Goal: Contribute content: Add original content to the website for others to see

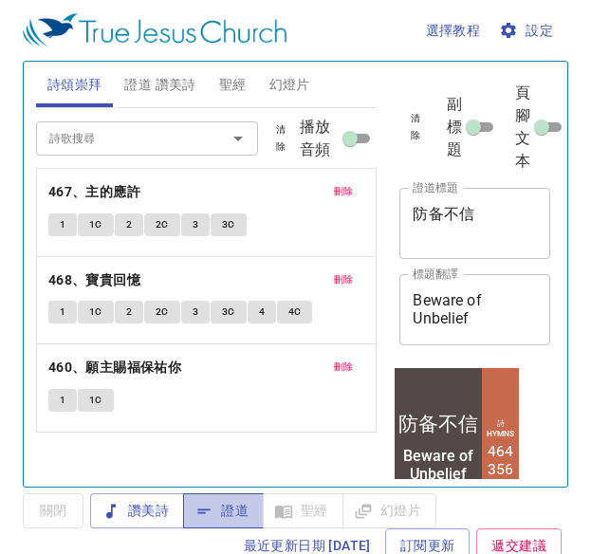
click at [241, 507] on span "證道" at bounding box center [223, 511] width 50 height 24
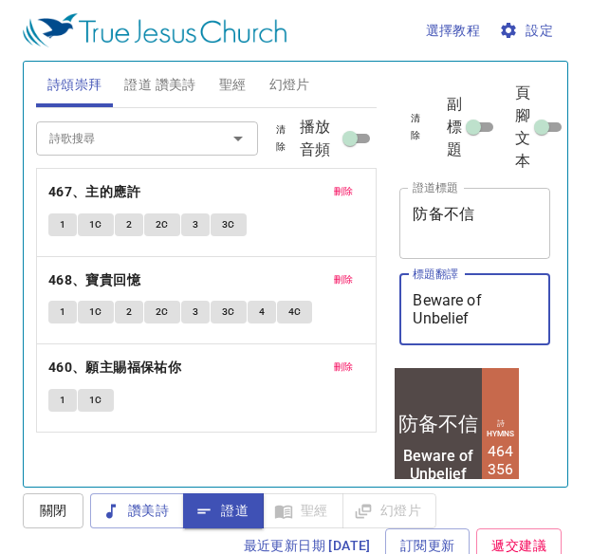
click at [488, 314] on textarea "Beware of Unbelief" at bounding box center [475, 309] width 124 height 36
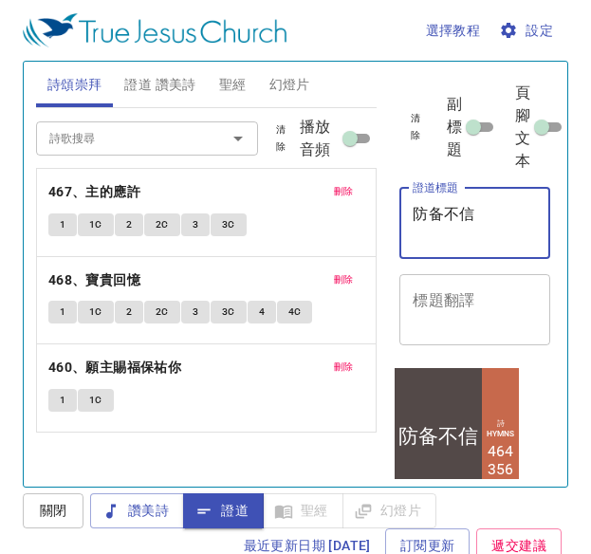
click at [486, 214] on textarea "防备不信" at bounding box center [475, 223] width 124 height 36
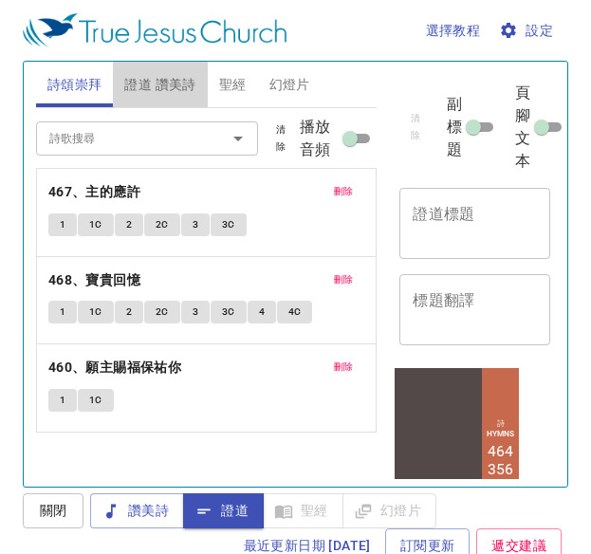
click at [158, 79] on span "證道 讚美詩" at bounding box center [159, 85] width 71 height 24
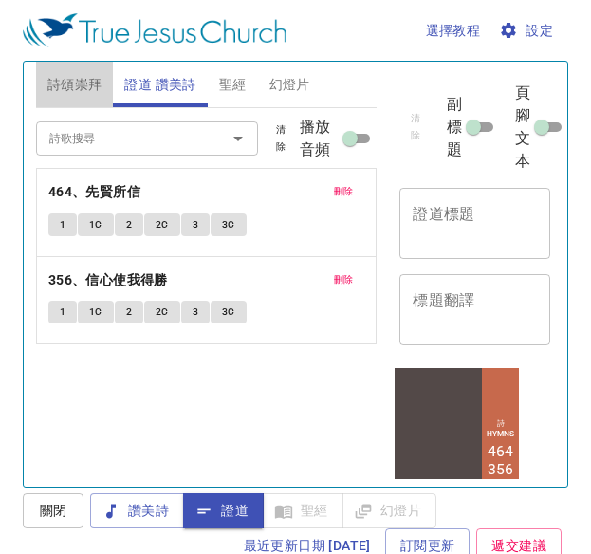
click at [100, 88] on span "詩頌崇拜" at bounding box center [74, 85] width 55 height 24
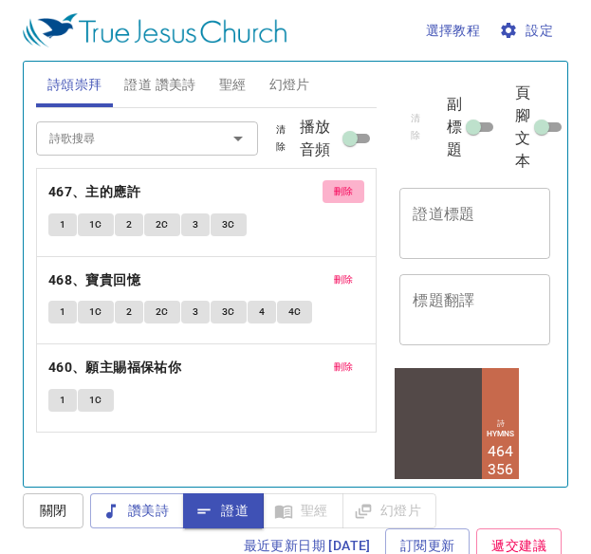
click at [345, 192] on span "刪除" at bounding box center [344, 191] width 20 height 17
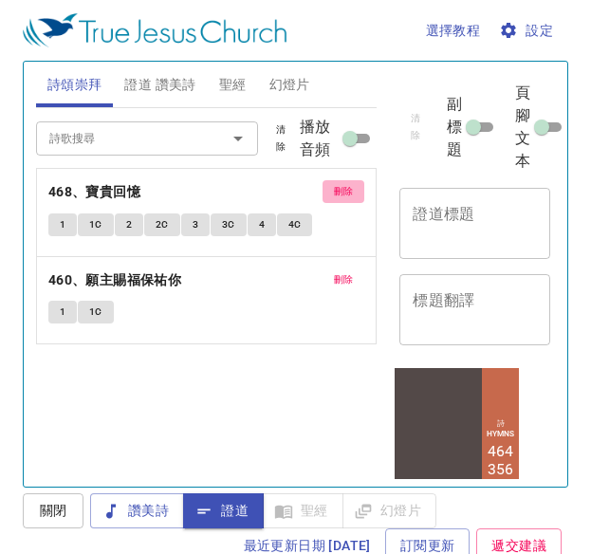
click at [345, 192] on span "刪除" at bounding box center [344, 191] width 20 height 17
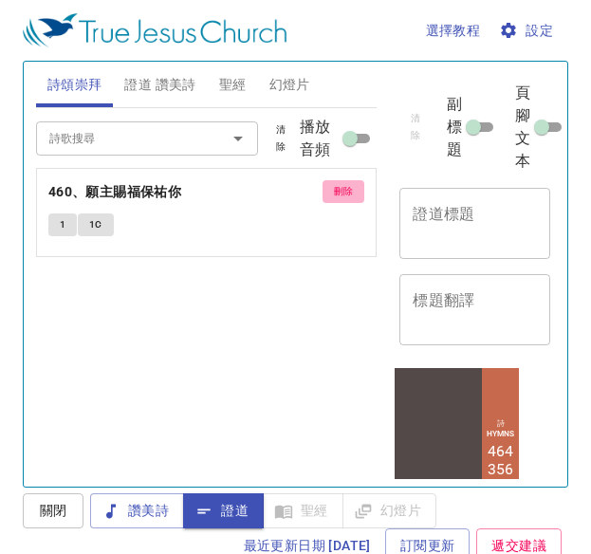
click at [345, 192] on span "刪除" at bounding box center [344, 191] width 20 height 17
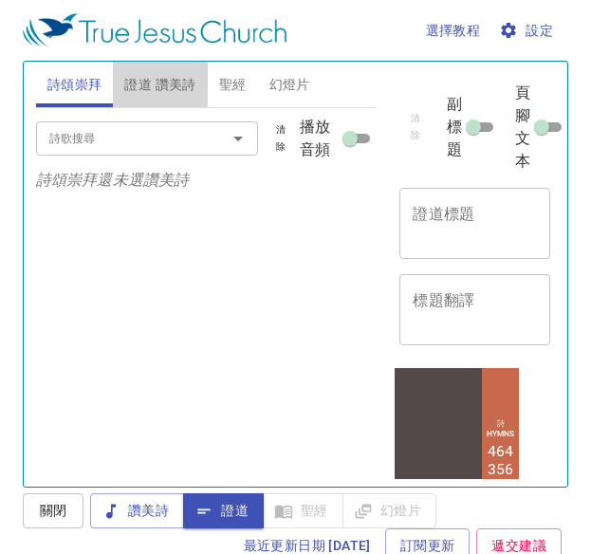
click at [182, 76] on span "證道 讚美詩" at bounding box center [159, 85] width 71 height 24
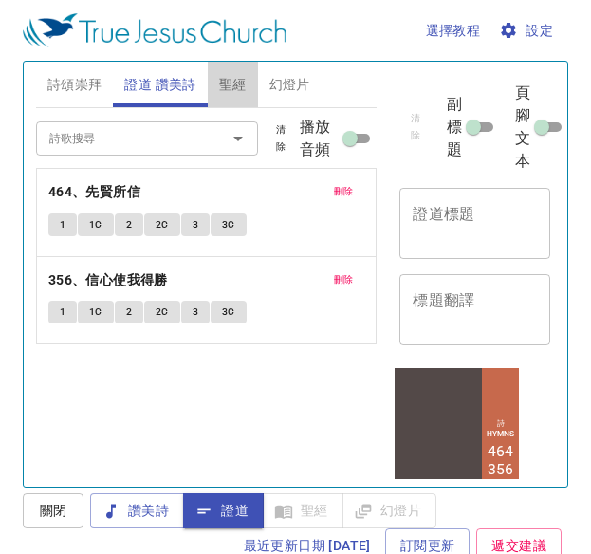
click at [252, 87] on button "聖經" at bounding box center [233, 85] width 50 height 46
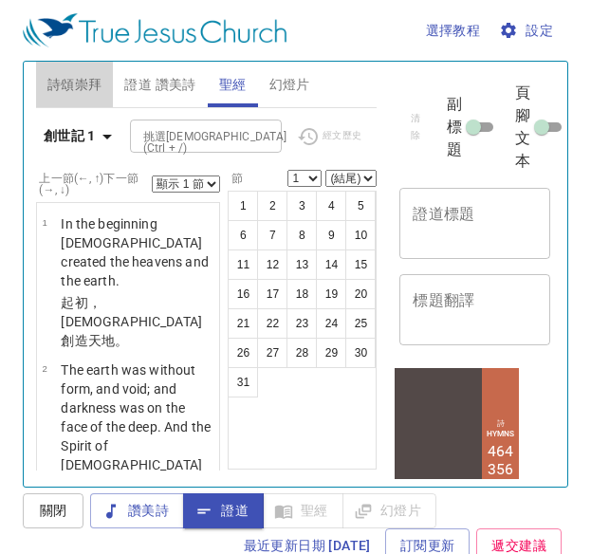
click at [109, 98] on button "詩頌崇拜" at bounding box center [75, 85] width 78 height 46
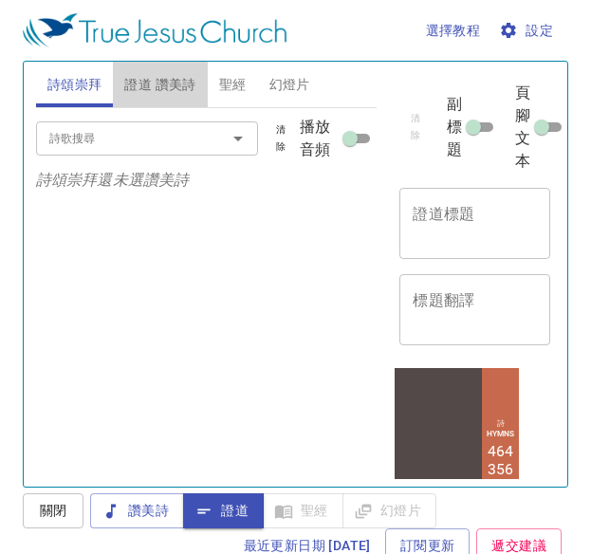
click at [170, 86] on span "證道 讚美詩" at bounding box center [159, 85] width 71 height 24
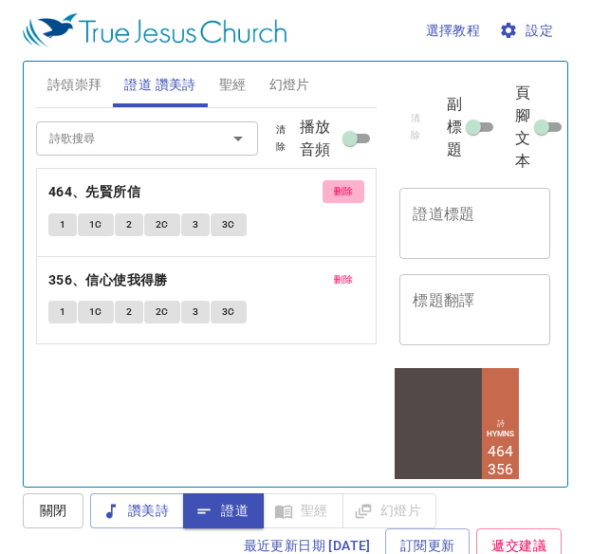
click at [344, 185] on span "刪除" at bounding box center [344, 191] width 20 height 17
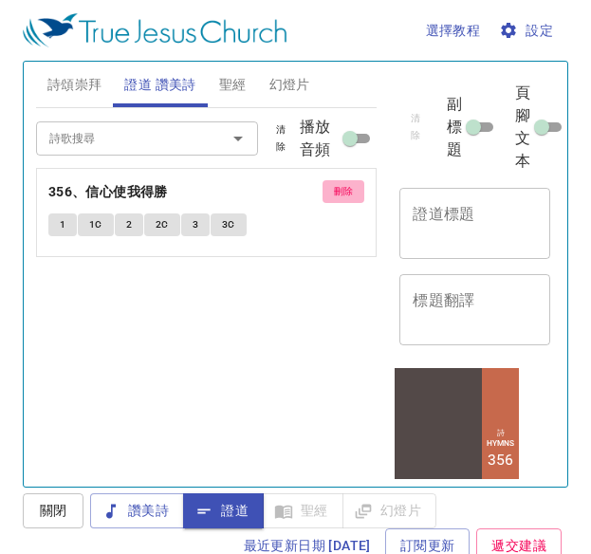
click at [345, 189] on span "刪除" at bounding box center [344, 191] width 20 height 17
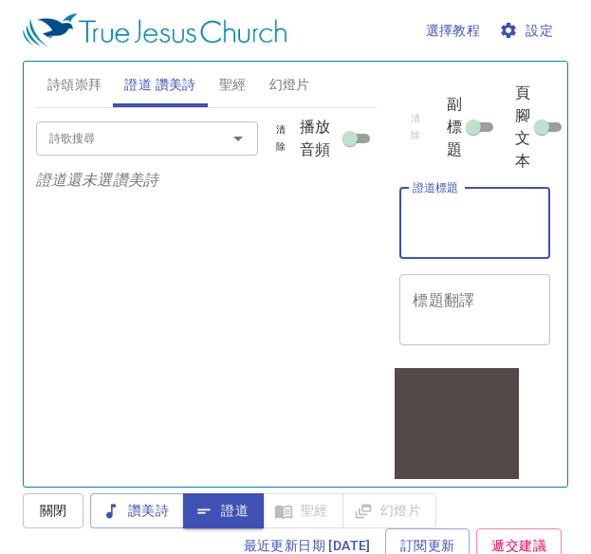
click at [470, 232] on textarea "證道標題" at bounding box center [475, 223] width 124 height 36
paste textarea "信仰的提升"
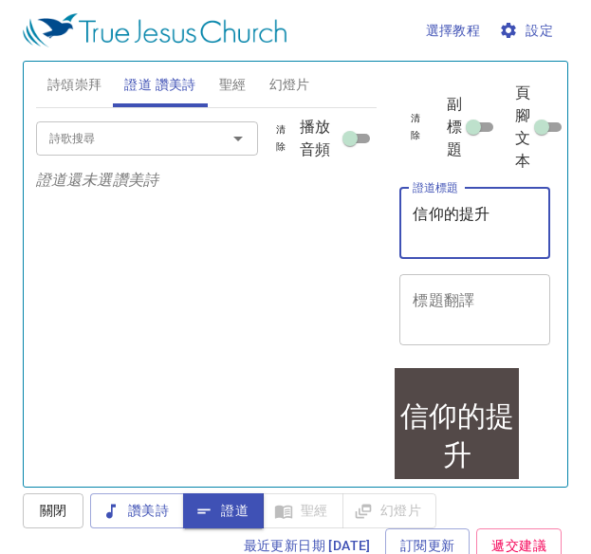
type textarea "信仰的提升"
click at [460, 289] on div "x 標題翻譯" at bounding box center [475, 309] width 151 height 71
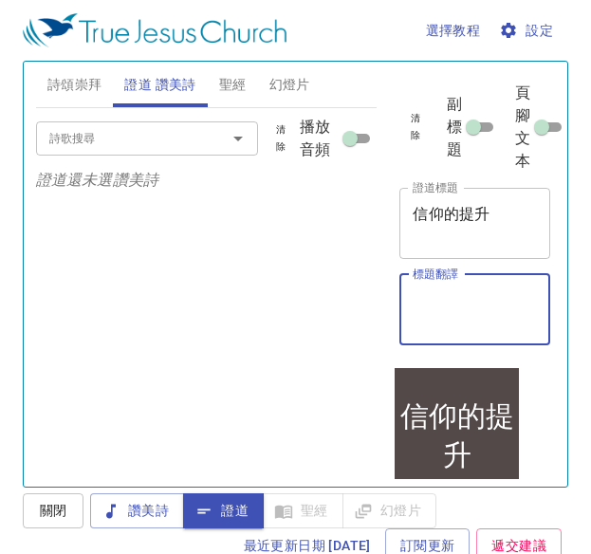
paste textarea "Elevation of Faith"
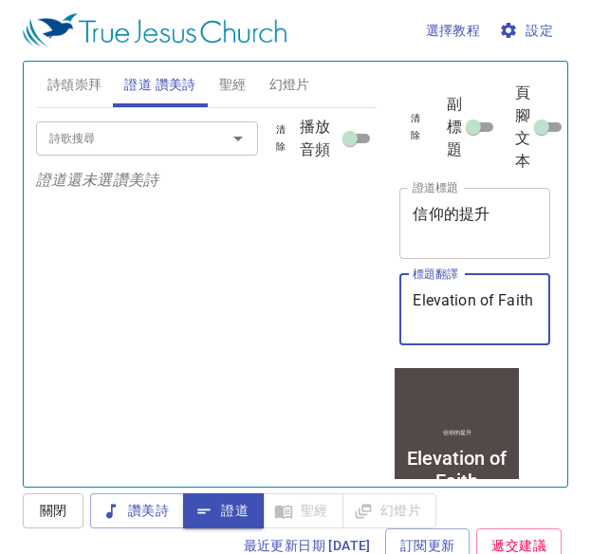
click at [198, 139] on div "詩歌搜尋" at bounding box center [147, 137] width 222 height 33
type textarea "Elevation of Faith"
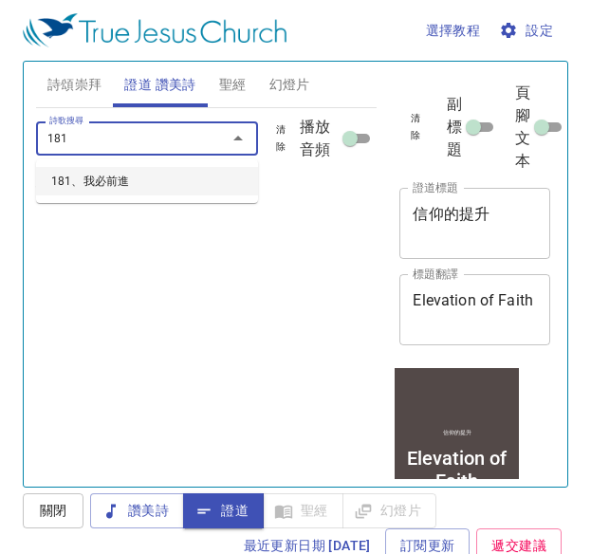
type input "181、我必前進"
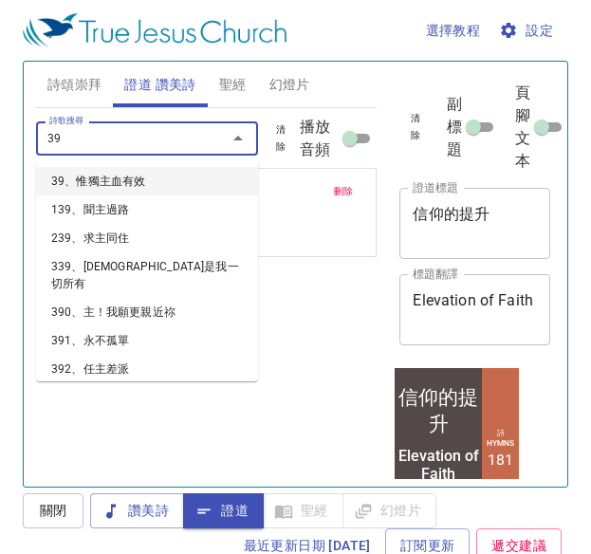
type input "396"
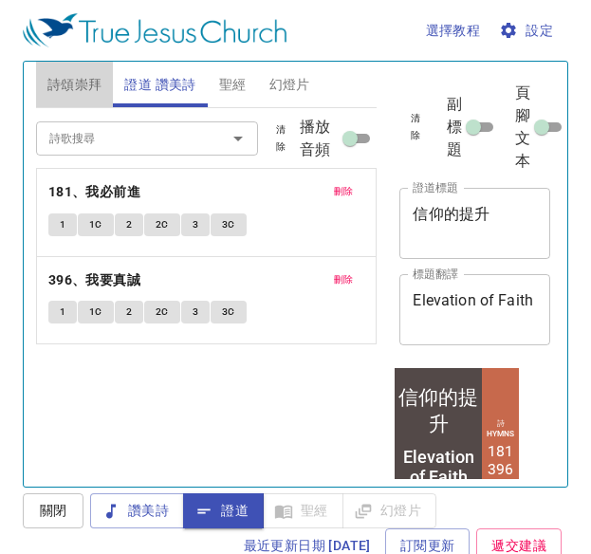
click at [89, 88] on span "詩頌崇拜" at bounding box center [74, 85] width 55 height 24
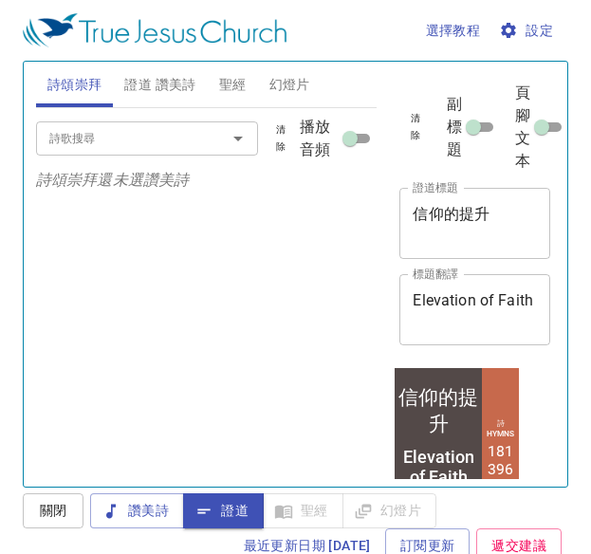
click at [121, 144] on input "詩歌搜尋" at bounding box center [119, 138] width 155 height 22
click at [134, 508] on span "讚美詩" at bounding box center [137, 511] width 64 height 24
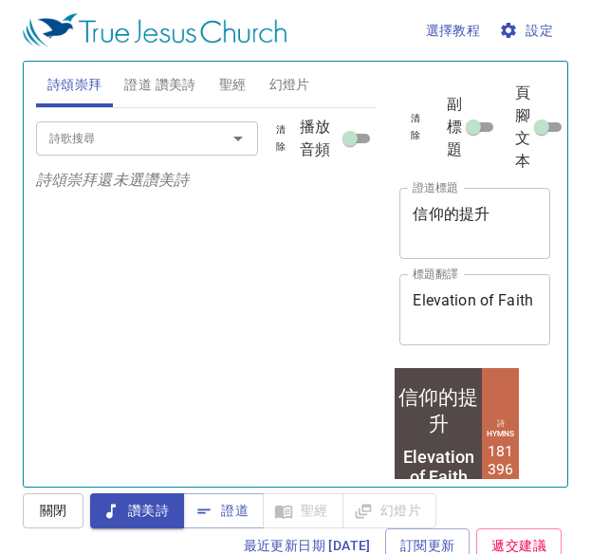
click at [129, 155] on div "詩歌搜尋" at bounding box center [147, 137] width 222 height 33
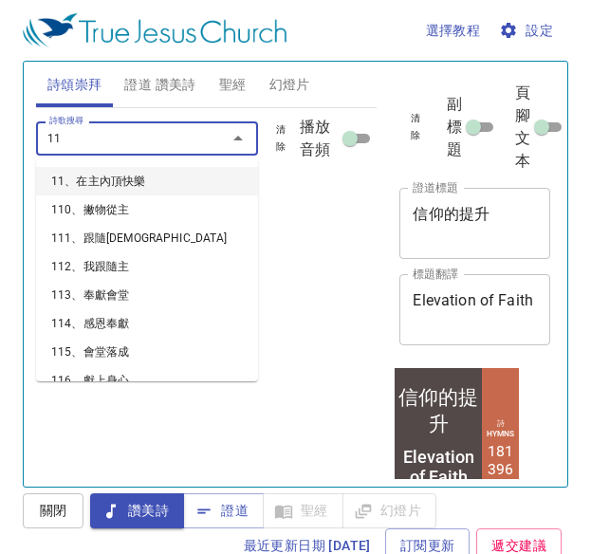
type input "11、在主內頂快樂"
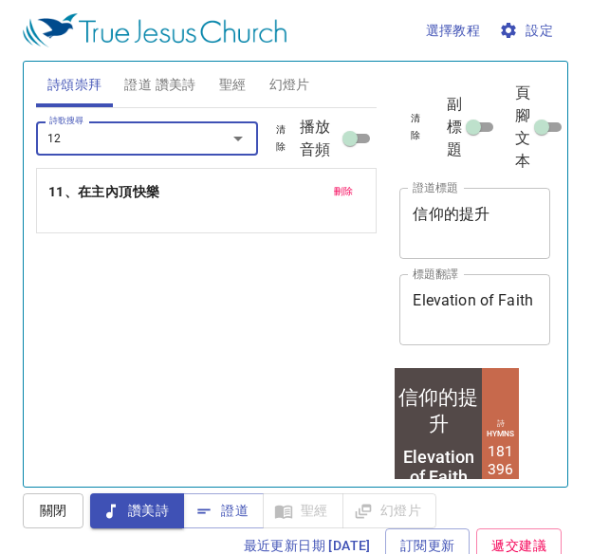
type input "12、[DEMOGRAPHIC_DATA][PERSON_NAME]"
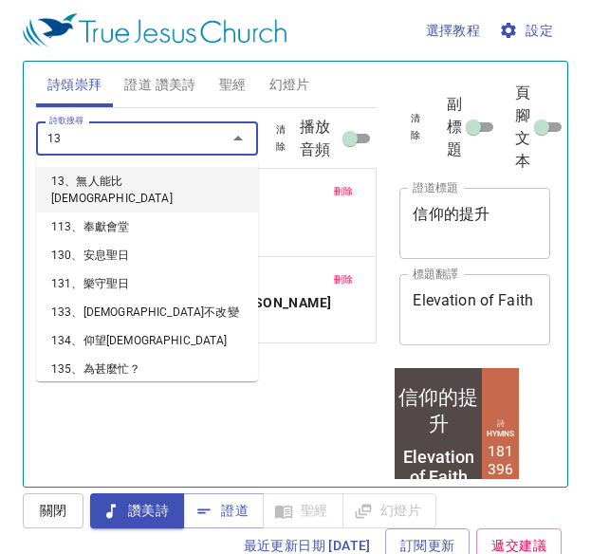
type input "13、無人能比[DEMOGRAPHIC_DATA]"
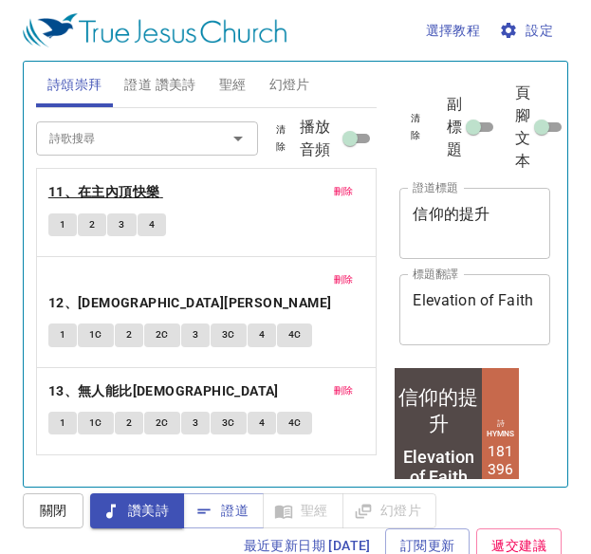
click at [82, 196] on b "11、在主內頂快樂" at bounding box center [104, 192] width 112 height 24
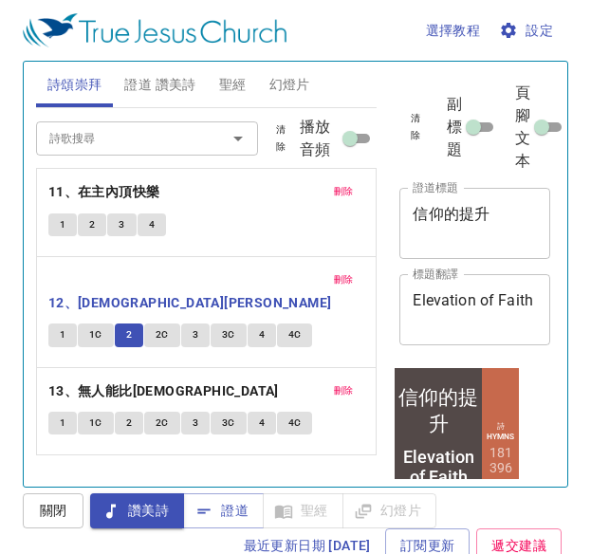
click at [152, 324] on button "2C" at bounding box center [162, 335] width 36 height 23
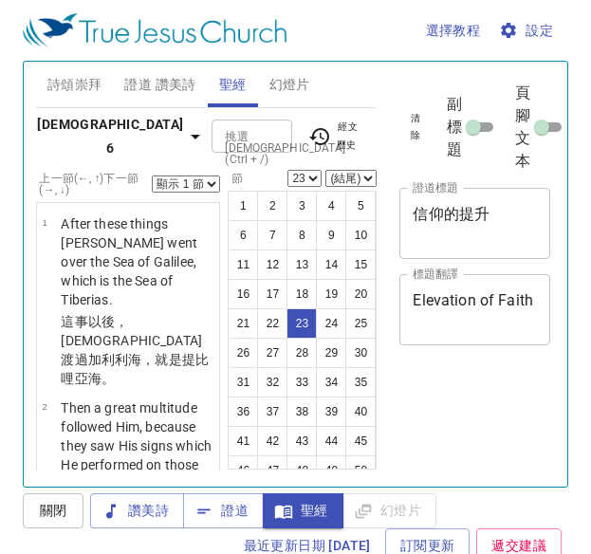
select select "23"
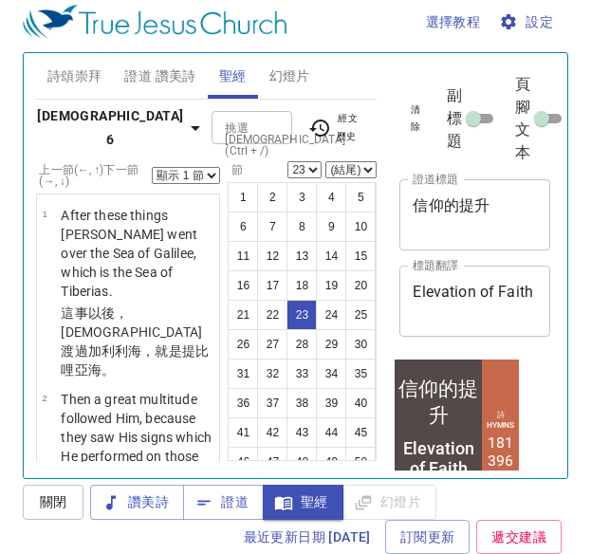
click at [457, 315] on textarea "Elevation of Faith" at bounding box center [475, 301] width 124 height 36
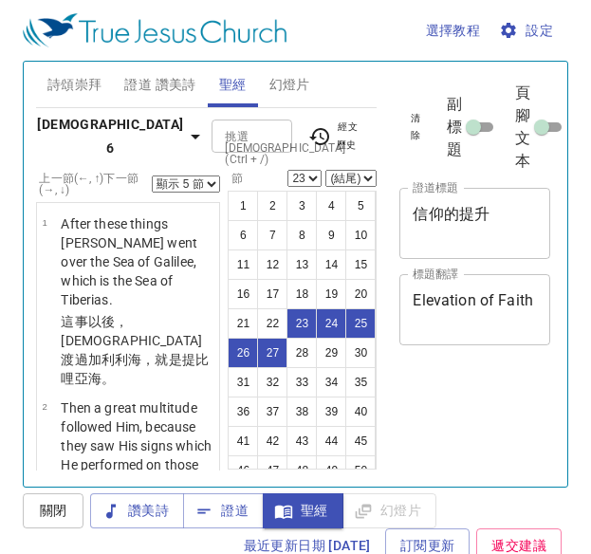
select select "5"
select select "23"
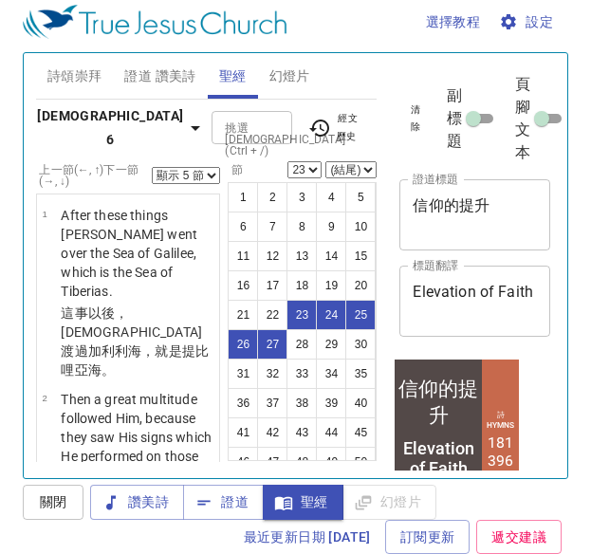
scroll to position [4747, 0]
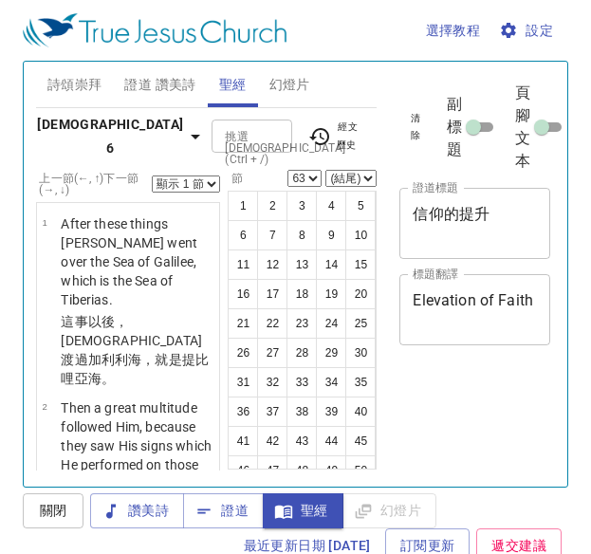
select select "63"
select select "3"
select select "51"
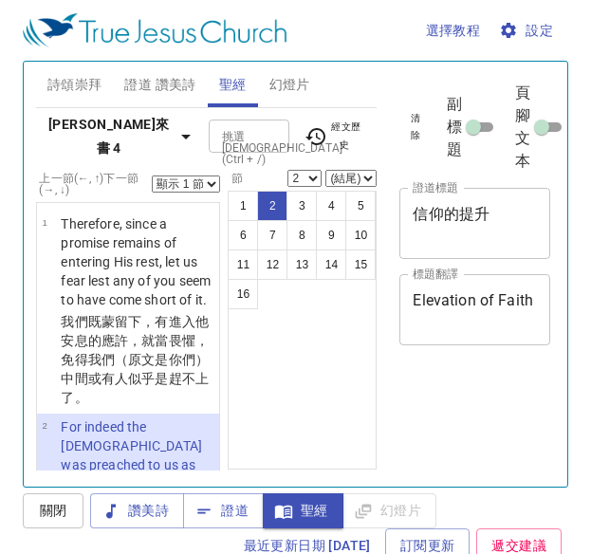
select select "2"
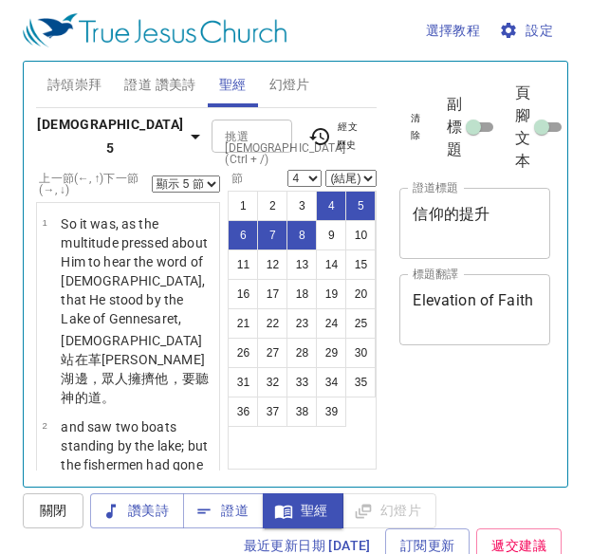
select select "5"
select select "4"
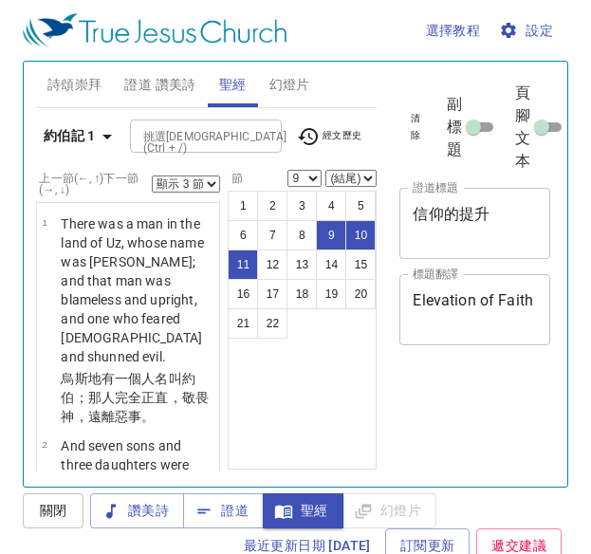
select select "3"
select select "9"
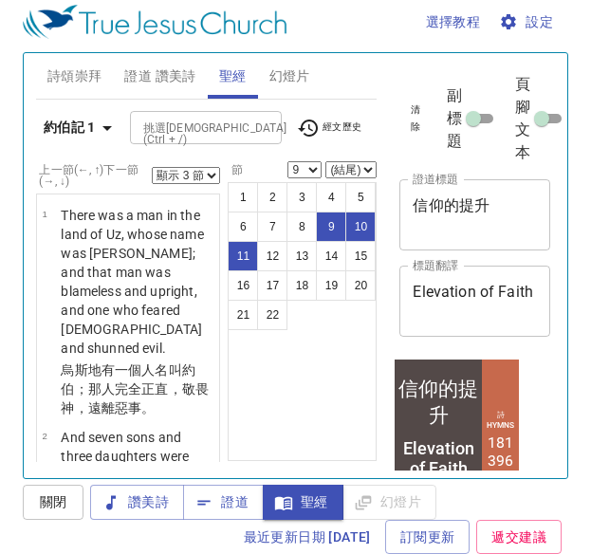
scroll to position [11, 0]
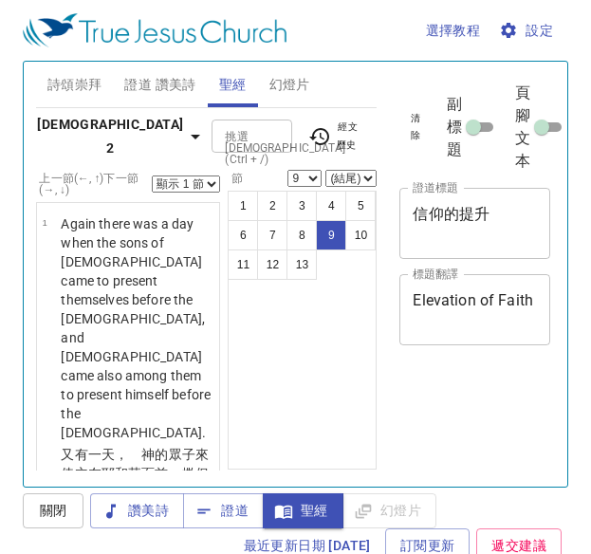
select select "9"
select select "10"
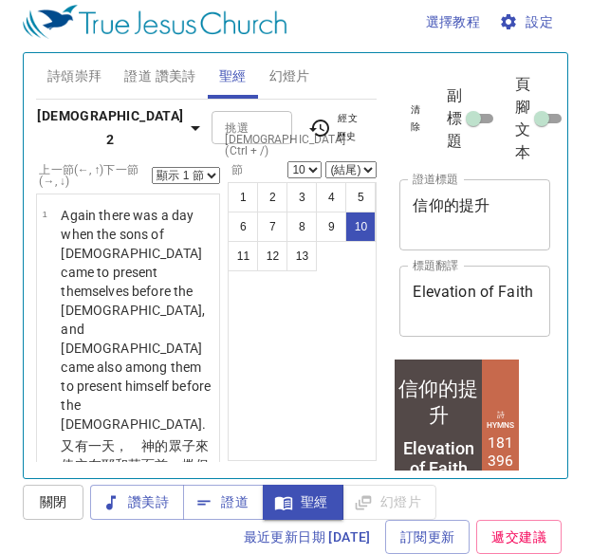
scroll to position [1911, 0]
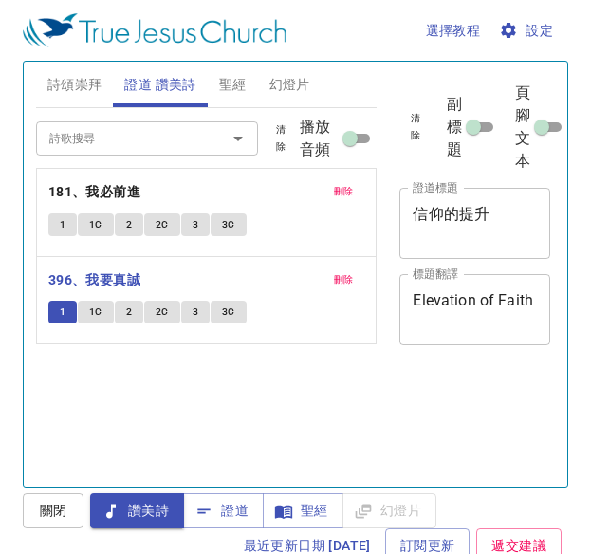
scroll to position [9, 0]
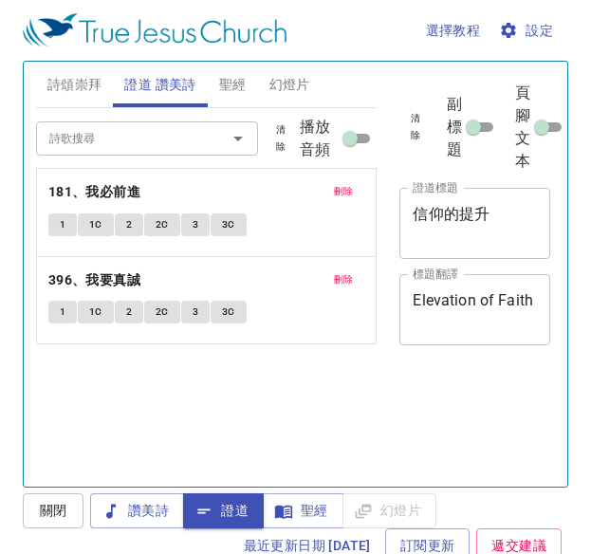
scroll to position [9, 0]
